Goal: Task Accomplishment & Management: Complete application form

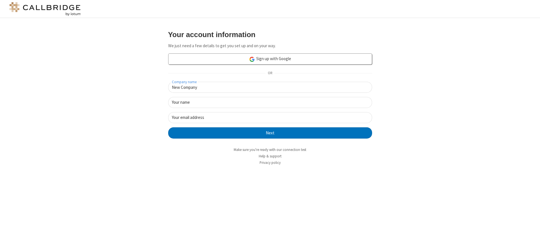
type input "New Company"
type input "New User"
type input "[EMAIL_ADDRESS]"
click button "Next" at bounding box center [270, 132] width 204 height 11
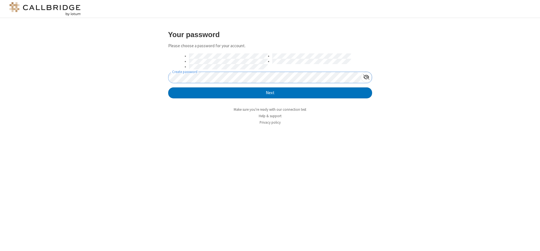
click at [168, 88] on button "Next" at bounding box center [270, 93] width 204 height 11
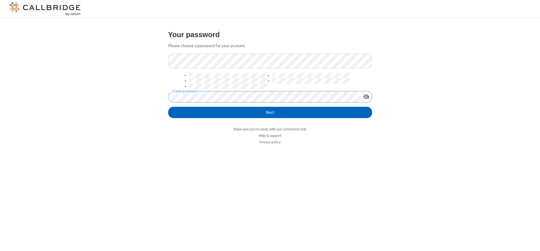
click at [270, 113] on button "Next" at bounding box center [270, 112] width 204 height 11
